Goal: Transaction & Acquisition: Book appointment/travel/reservation

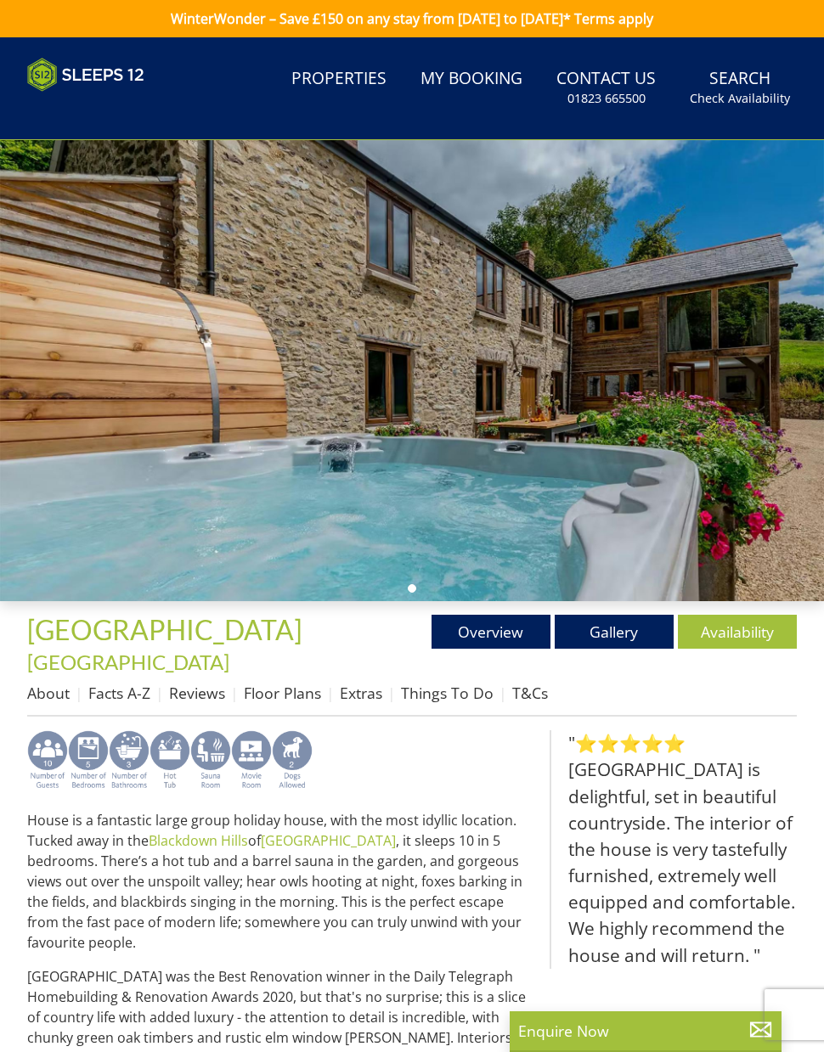
scroll to position [138, 0]
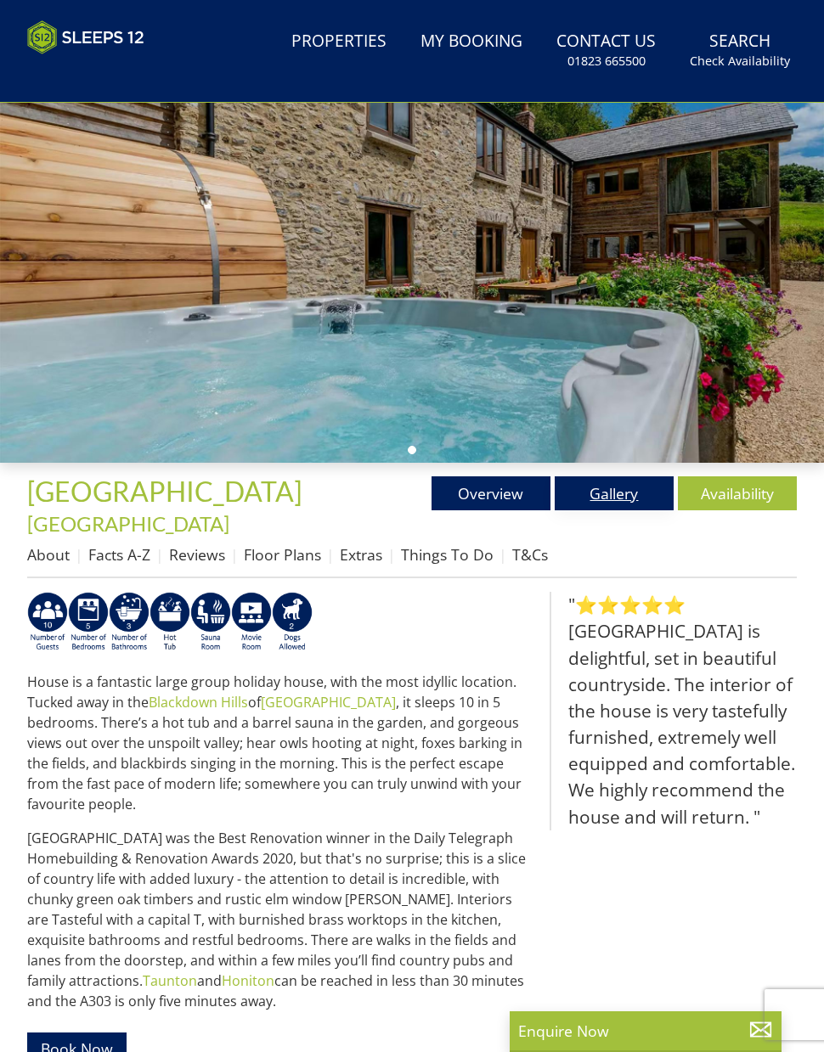
click at [632, 510] on link "Gallery" at bounding box center [613, 493] width 119 height 34
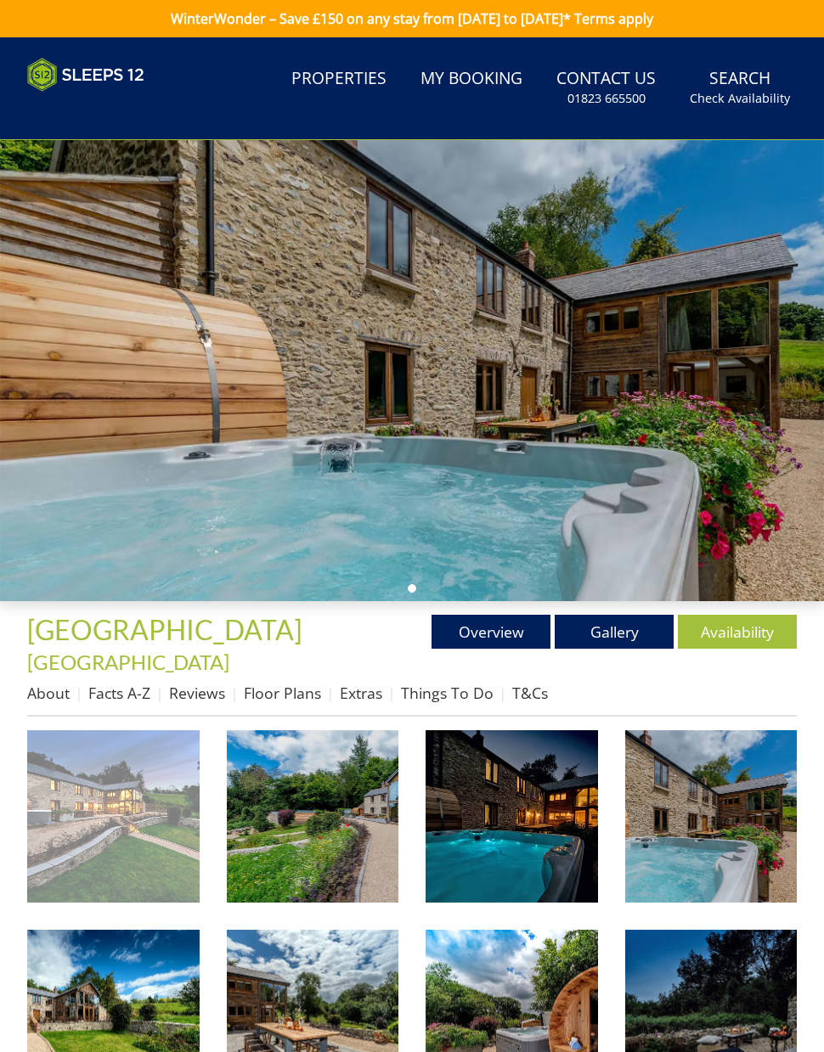
click at [142, 796] on img at bounding box center [113, 816] width 172 height 172
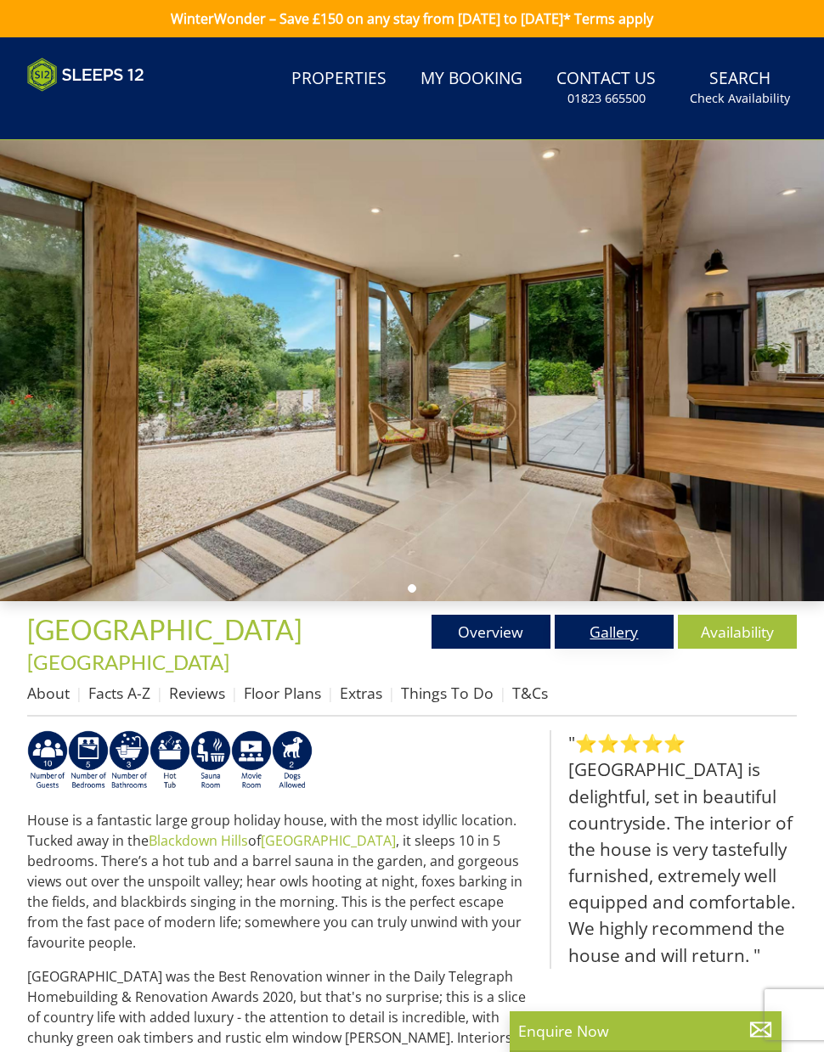
click at [610, 647] on link "Gallery" at bounding box center [613, 632] width 119 height 34
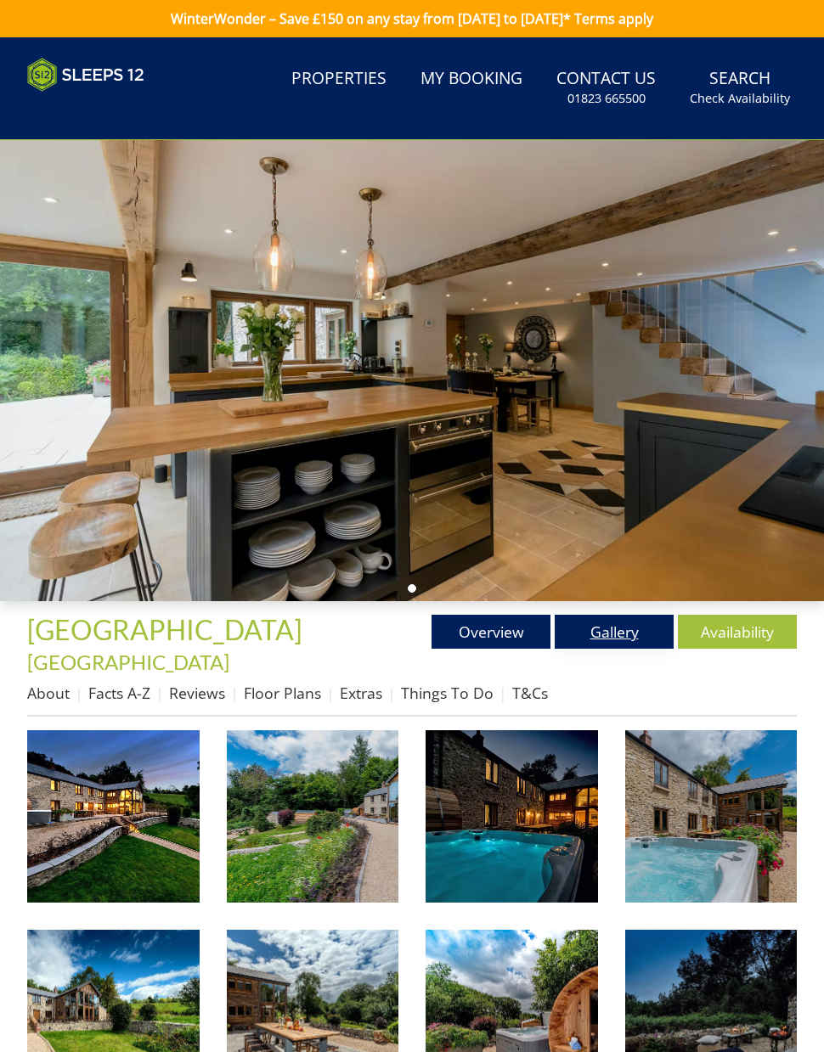
click at [609, 638] on link "Gallery" at bounding box center [613, 632] width 119 height 34
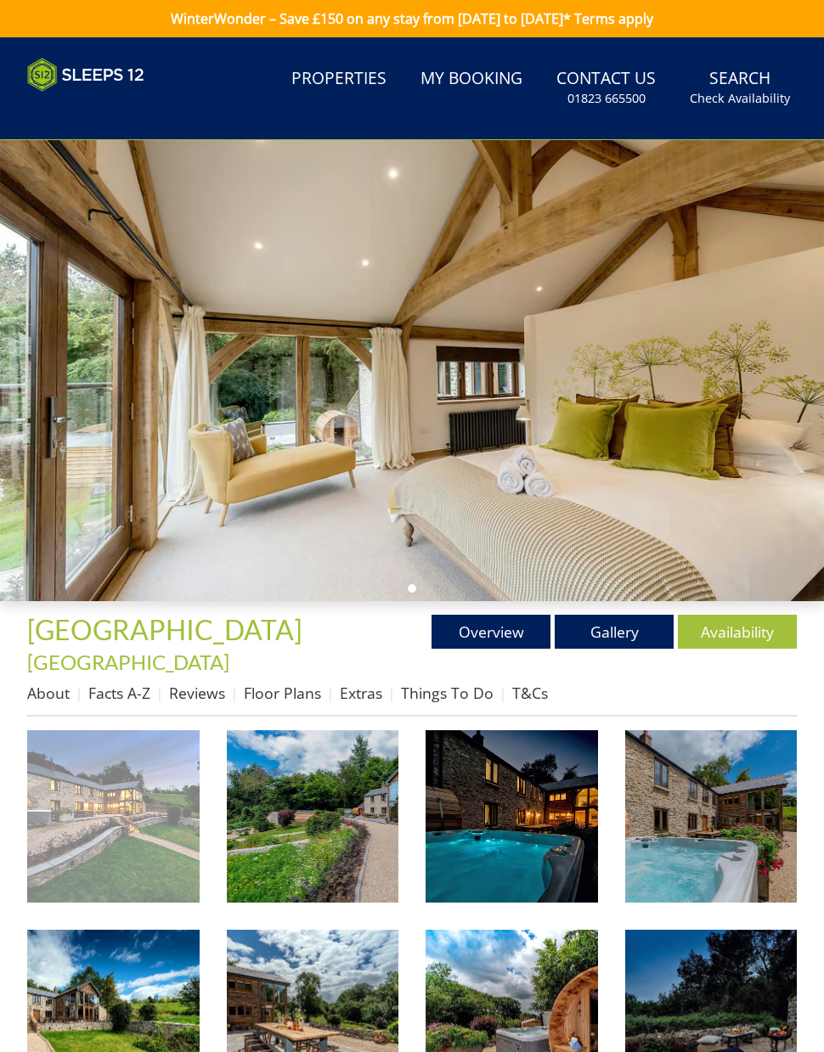
click at [110, 791] on img at bounding box center [113, 816] width 172 height 172
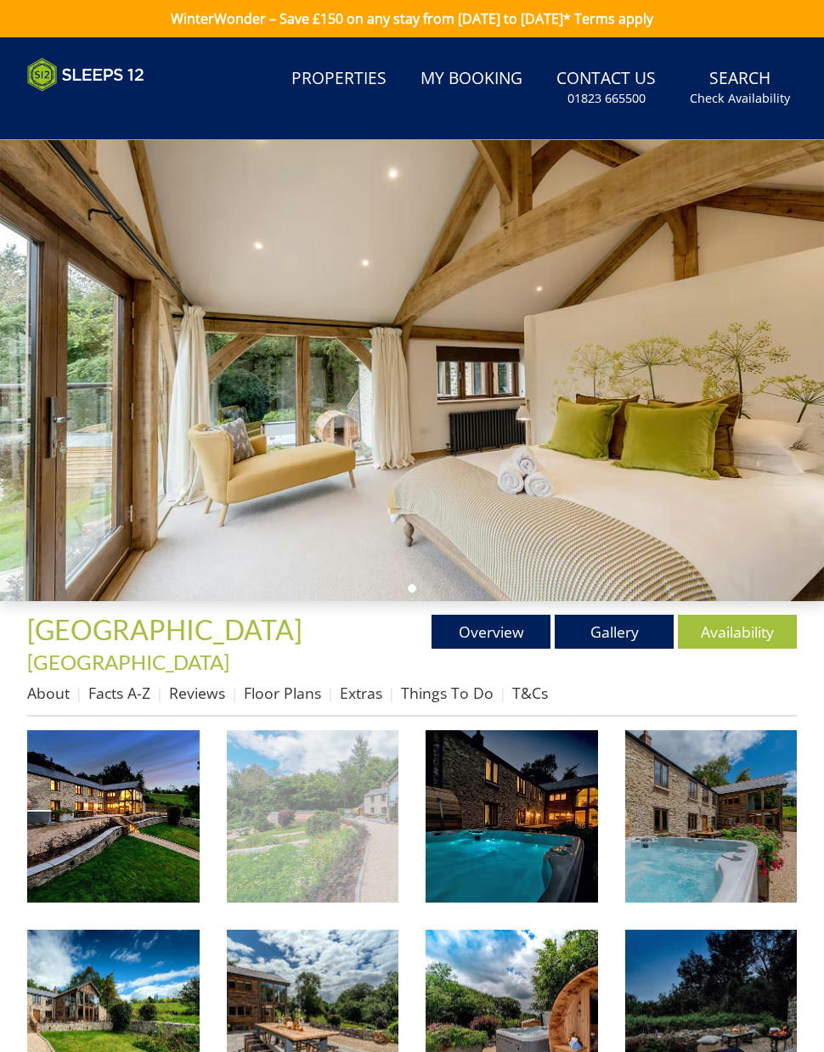
click at [333, 825] on img at bounding box center [313, 816] width 172 height 172
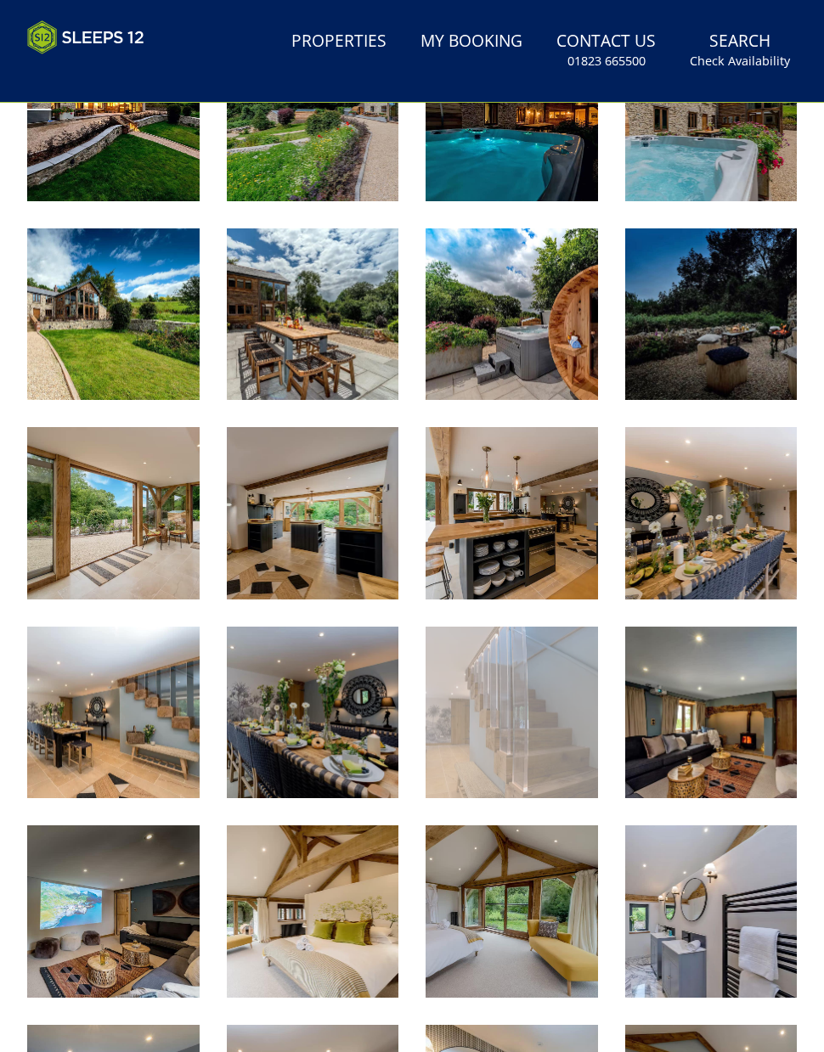
scroll to position [1278, 0]
